Goal: Transaction & Acquisition: Download file/media

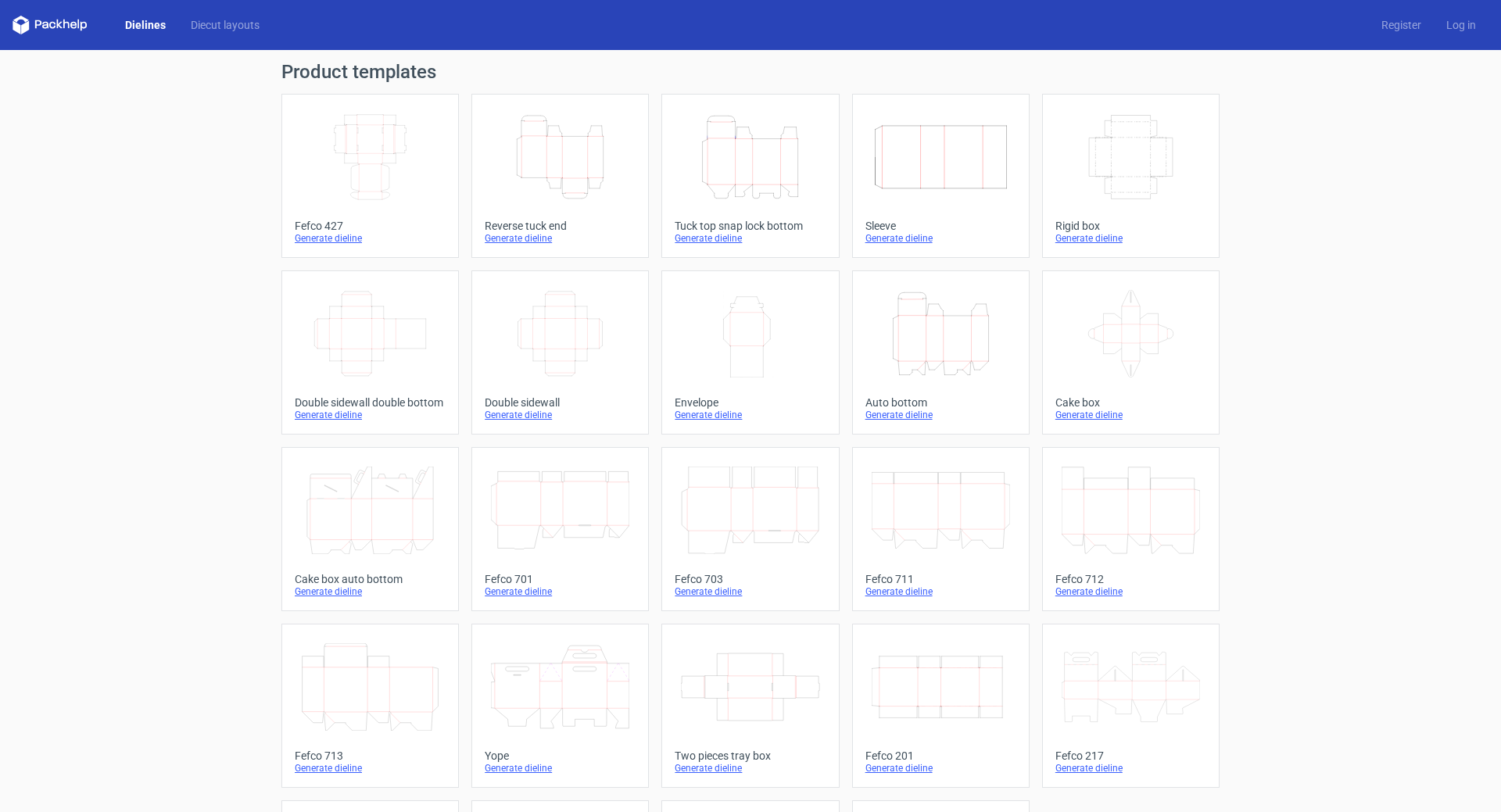
click at [908, 239] on div "Generate dieline" at bounding box center [941, 238] width 151 height 13
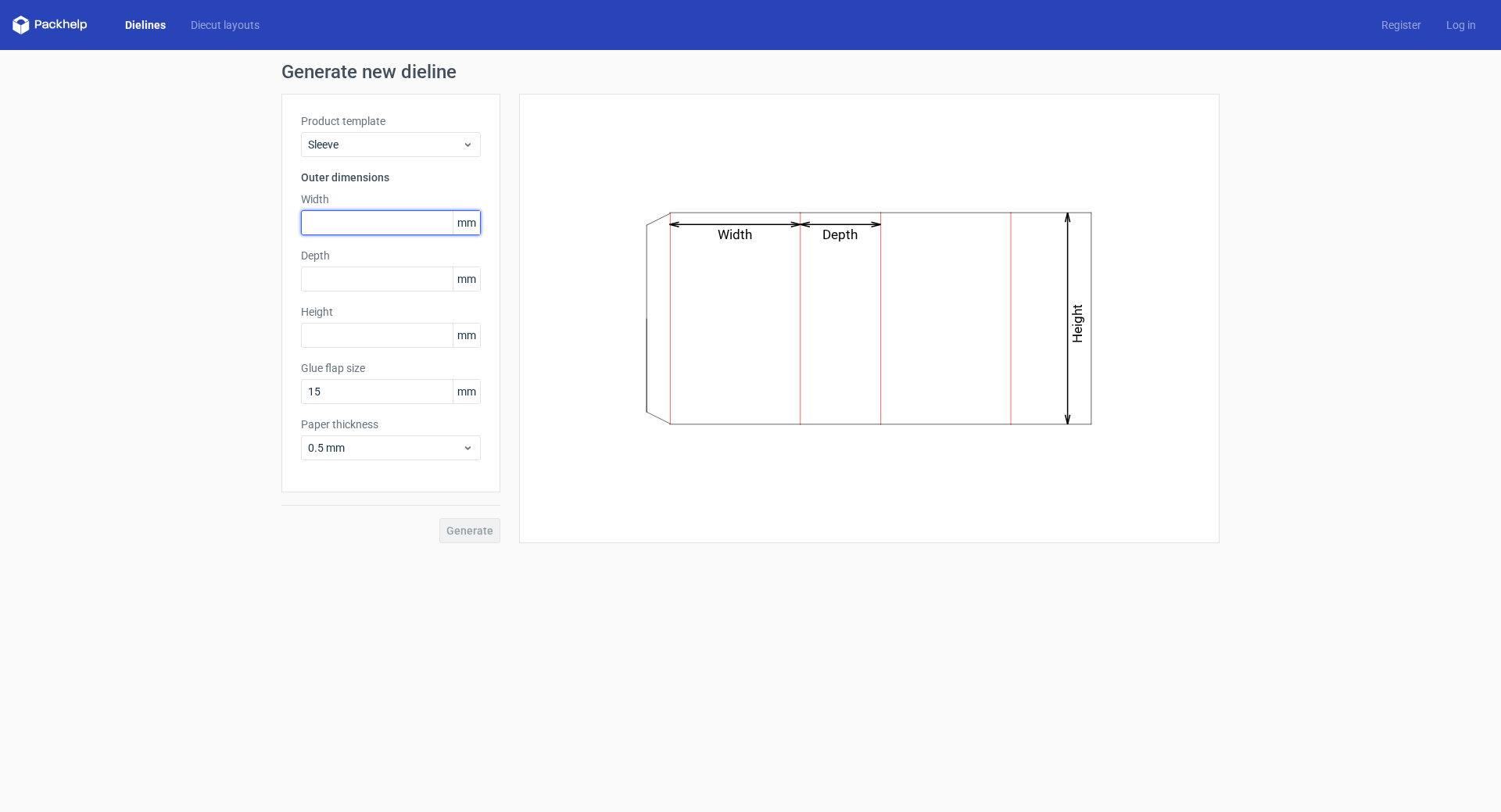
click at [380, 228] on input "text" at bounding box center [390, 222] width 179 height 25
type input "62"
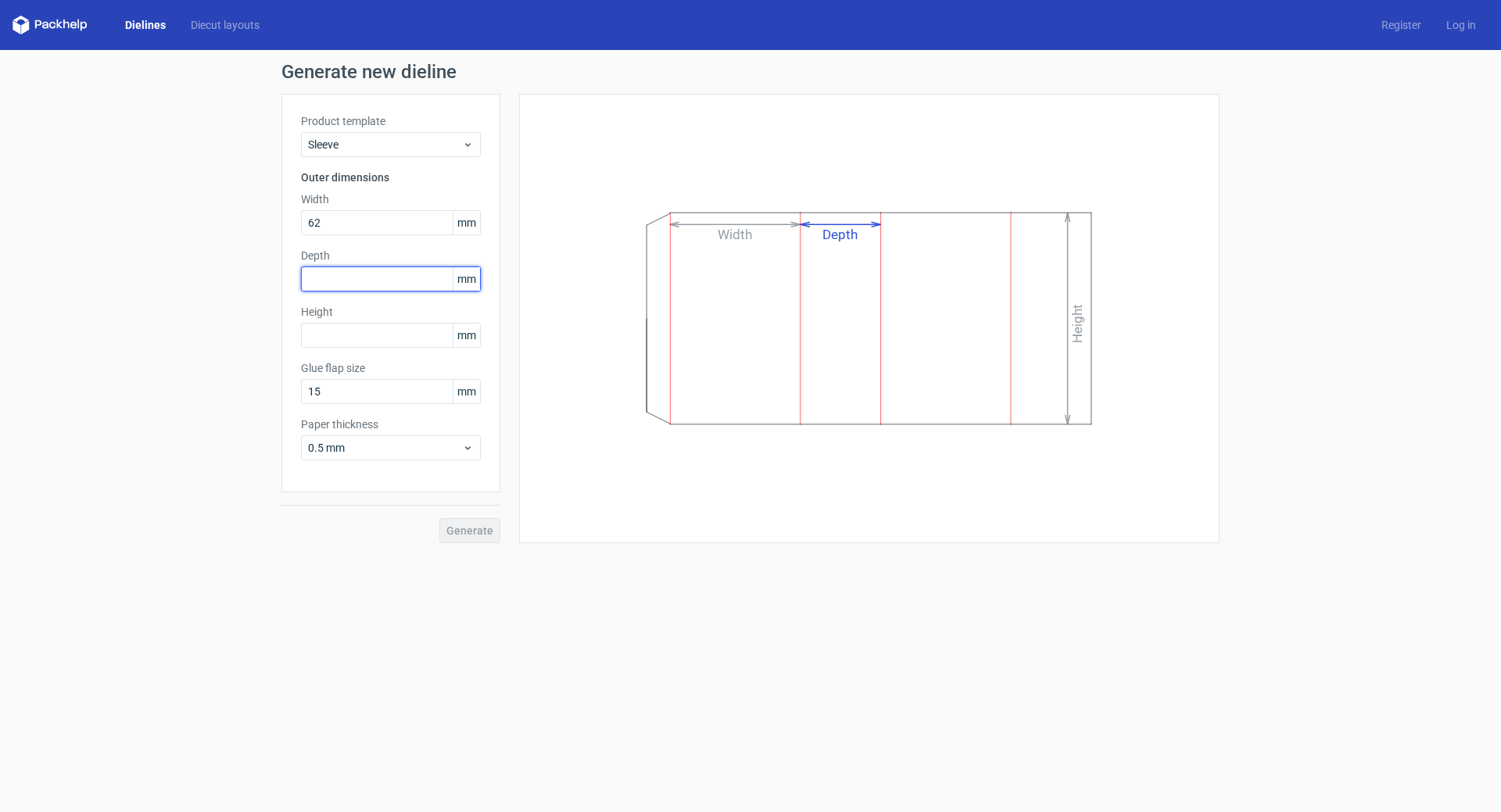
click at [334, 282] on input "text" at bounding box center [390, 278] width 179 height 25
type input "77"
click at [329, 336] on input "text" at bounding box center [390, 335] width 179 height 25
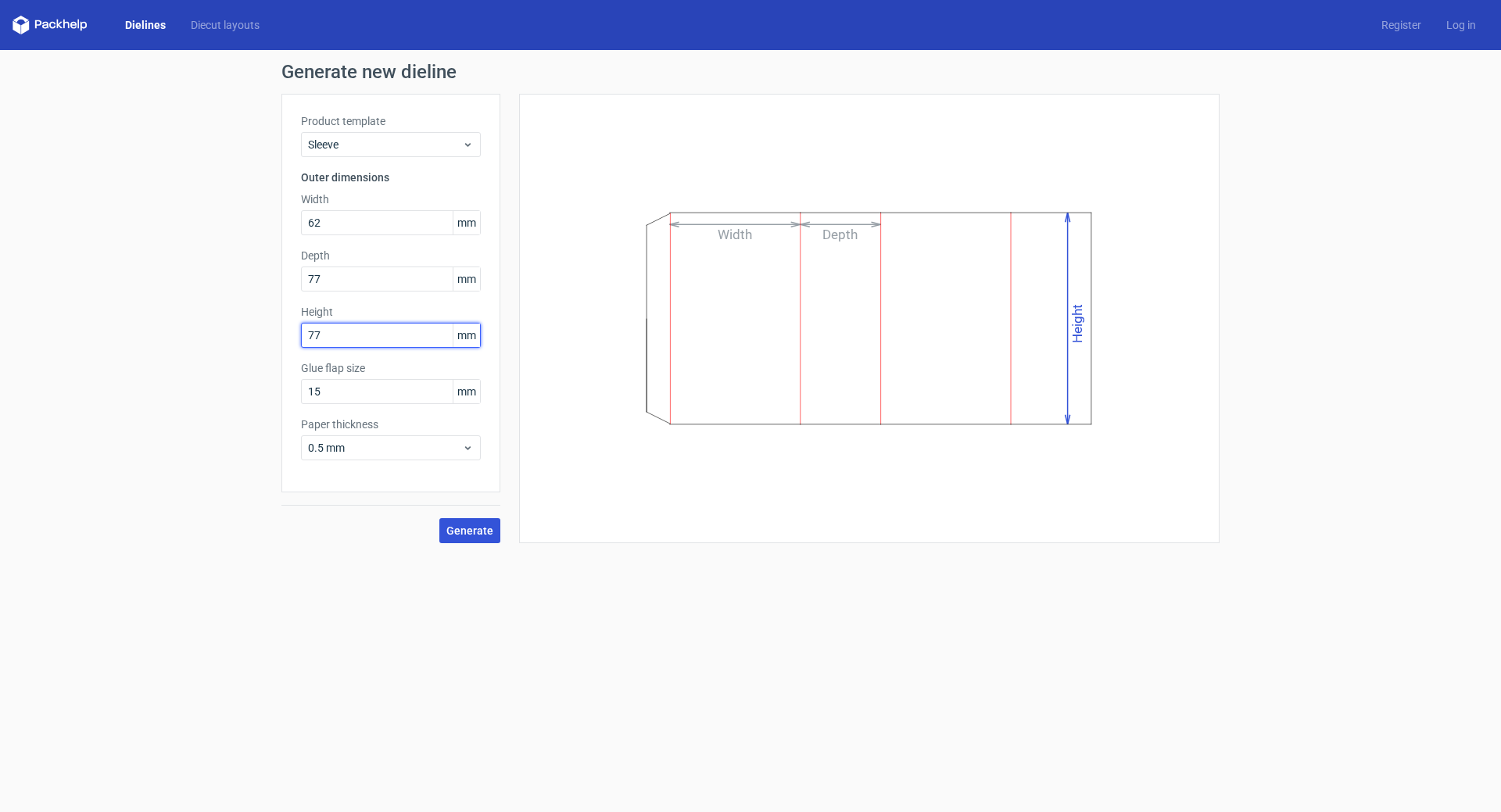
type input "77"
click at [464, 531] on span "Generate" at bounding box center [470, 530] width 47 height 11
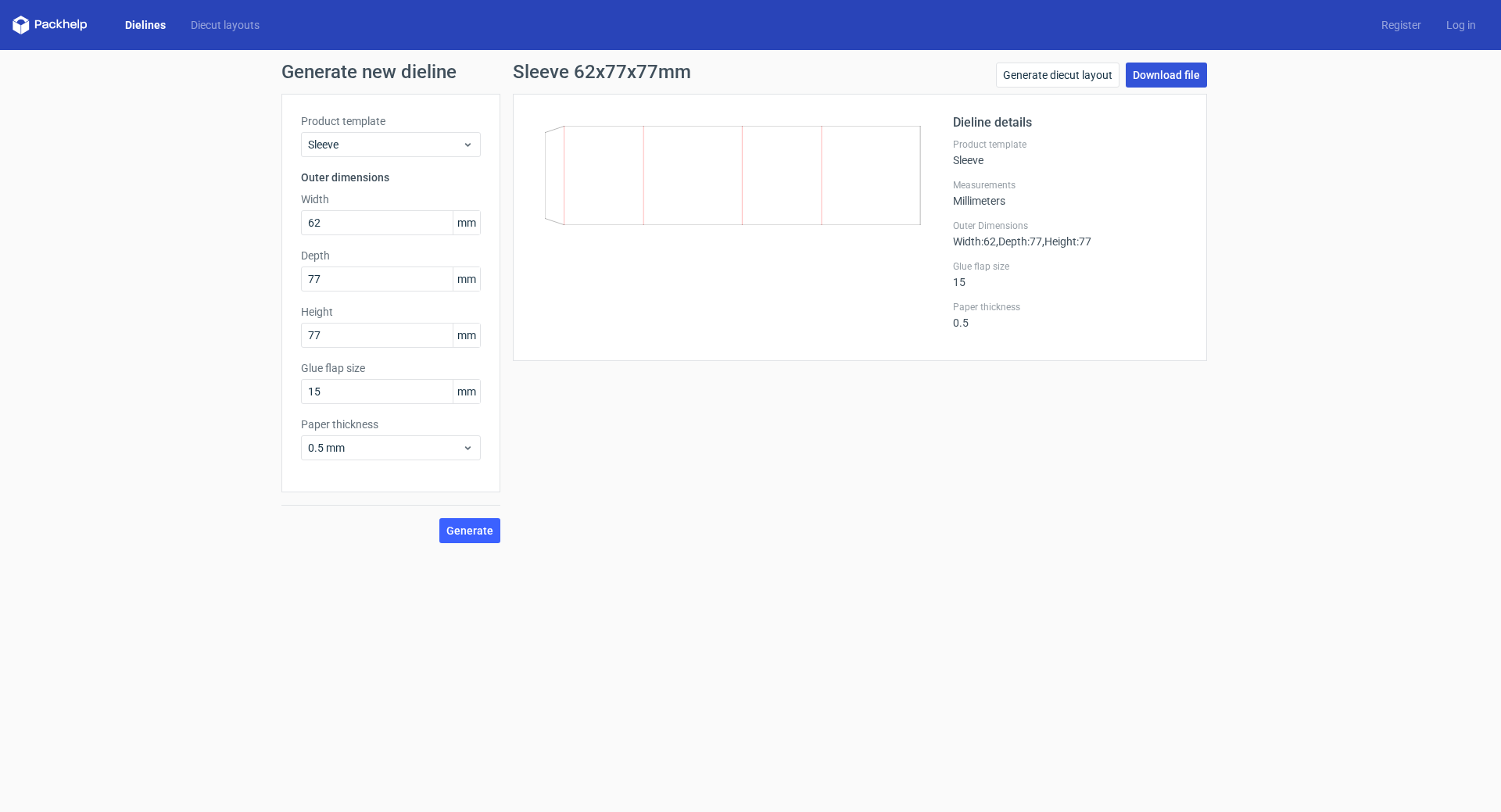
click at [1170, 76] on link "Download file" at bounding box center [1166, 75] width 82 height 25
click at [1164, 69] on link "Download file" at bounding box center [1166, 75] width 82 height 25
